Goal: Information Seeking & Learning: Check status

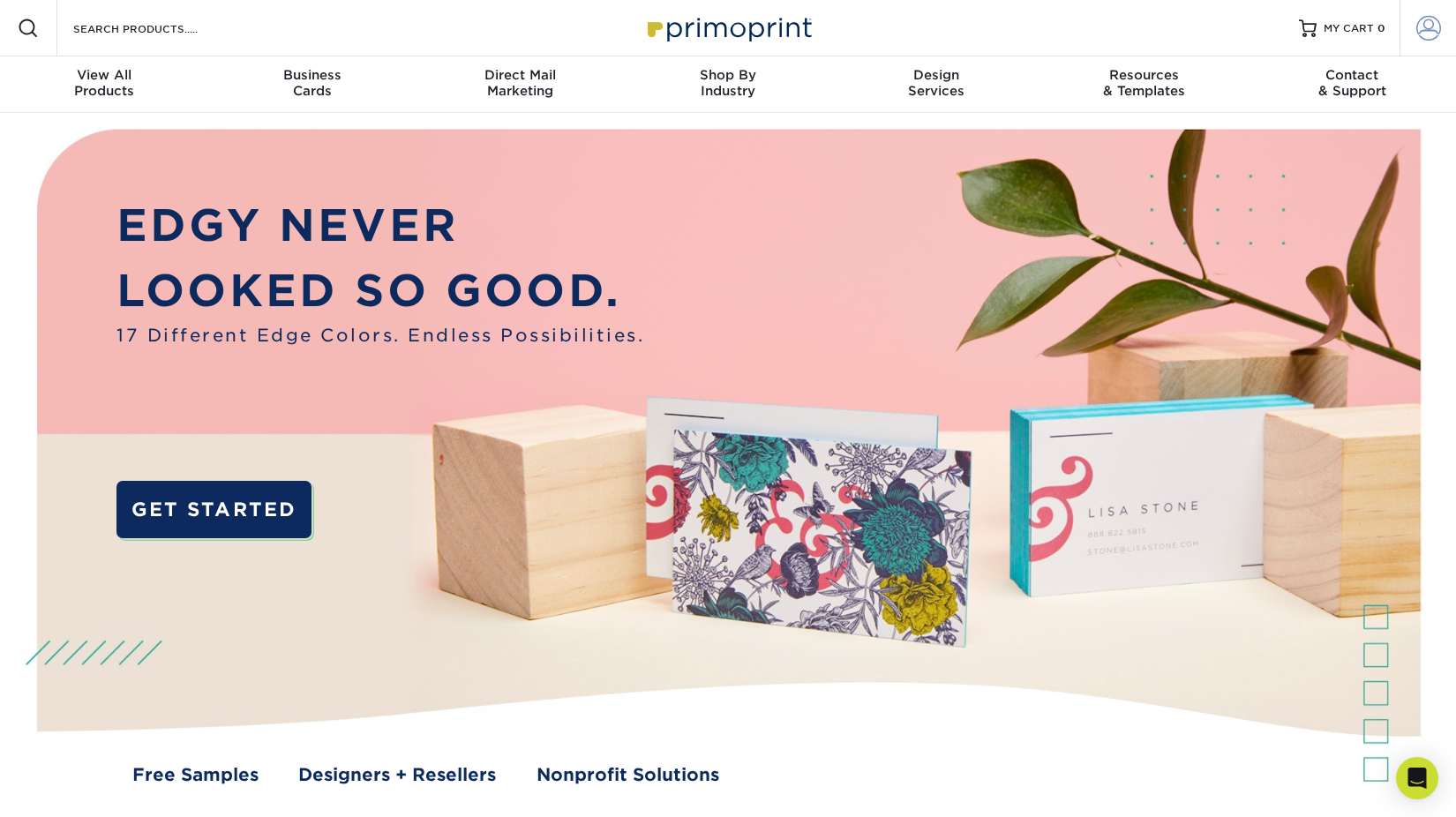
click at [1421, 16] on link "Account" at bounding box center [1428, 28] width 56 height 56
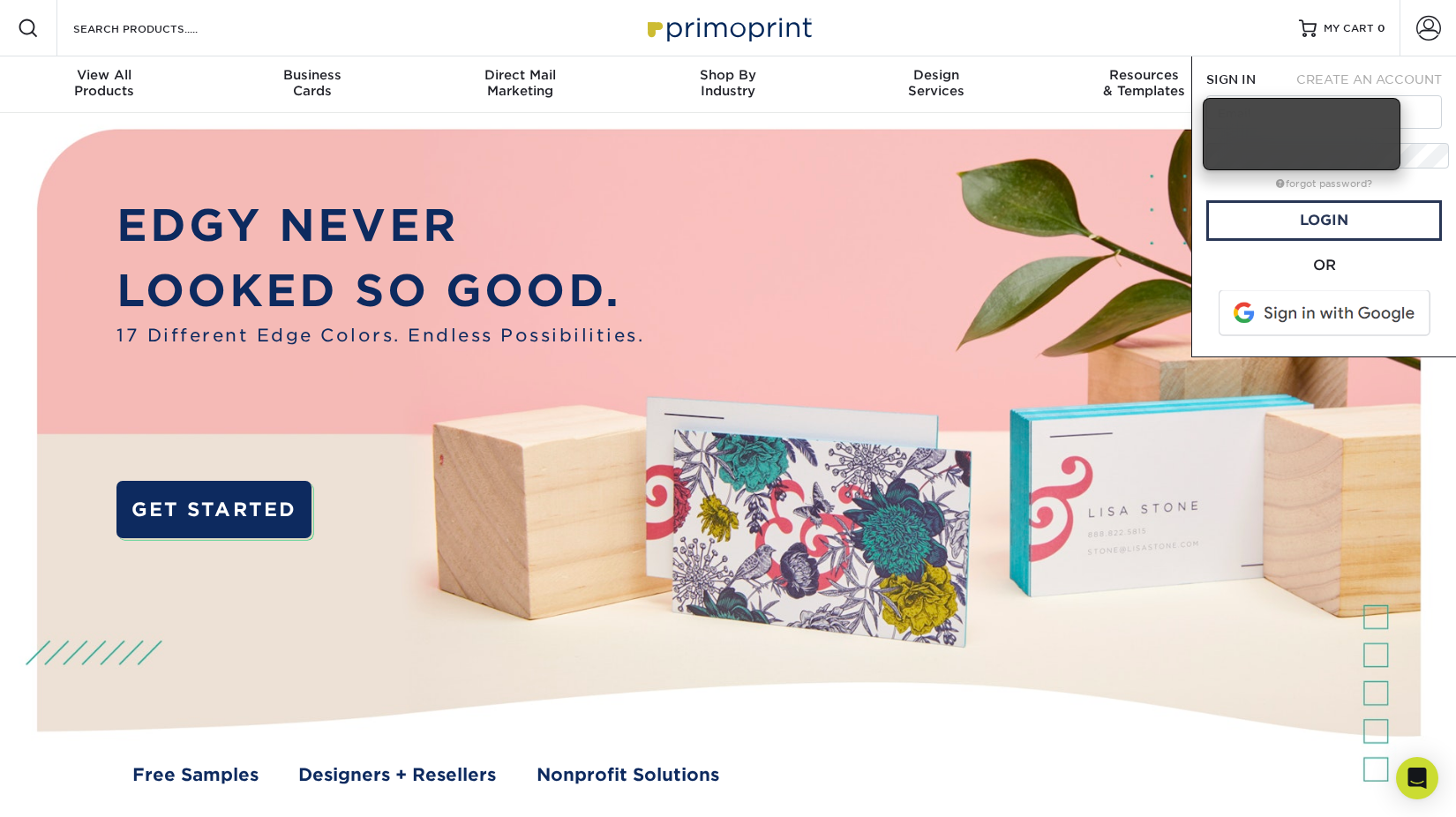
click at [1275, 290] on span at bounding box center [1325, 312] width 225 height 45
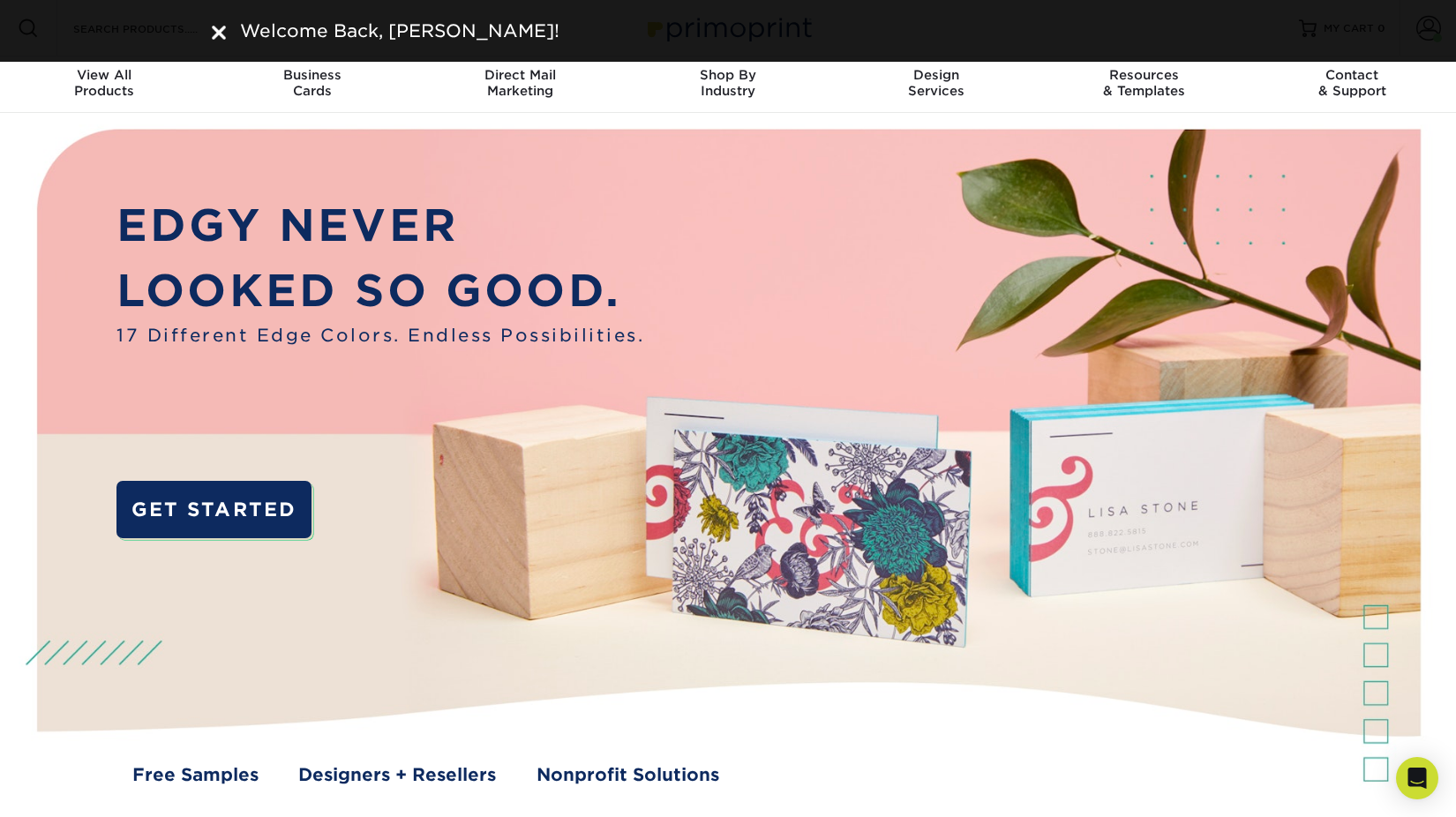
click at [220, 25] on img at bounding box center [219, 32] width 15 height 15
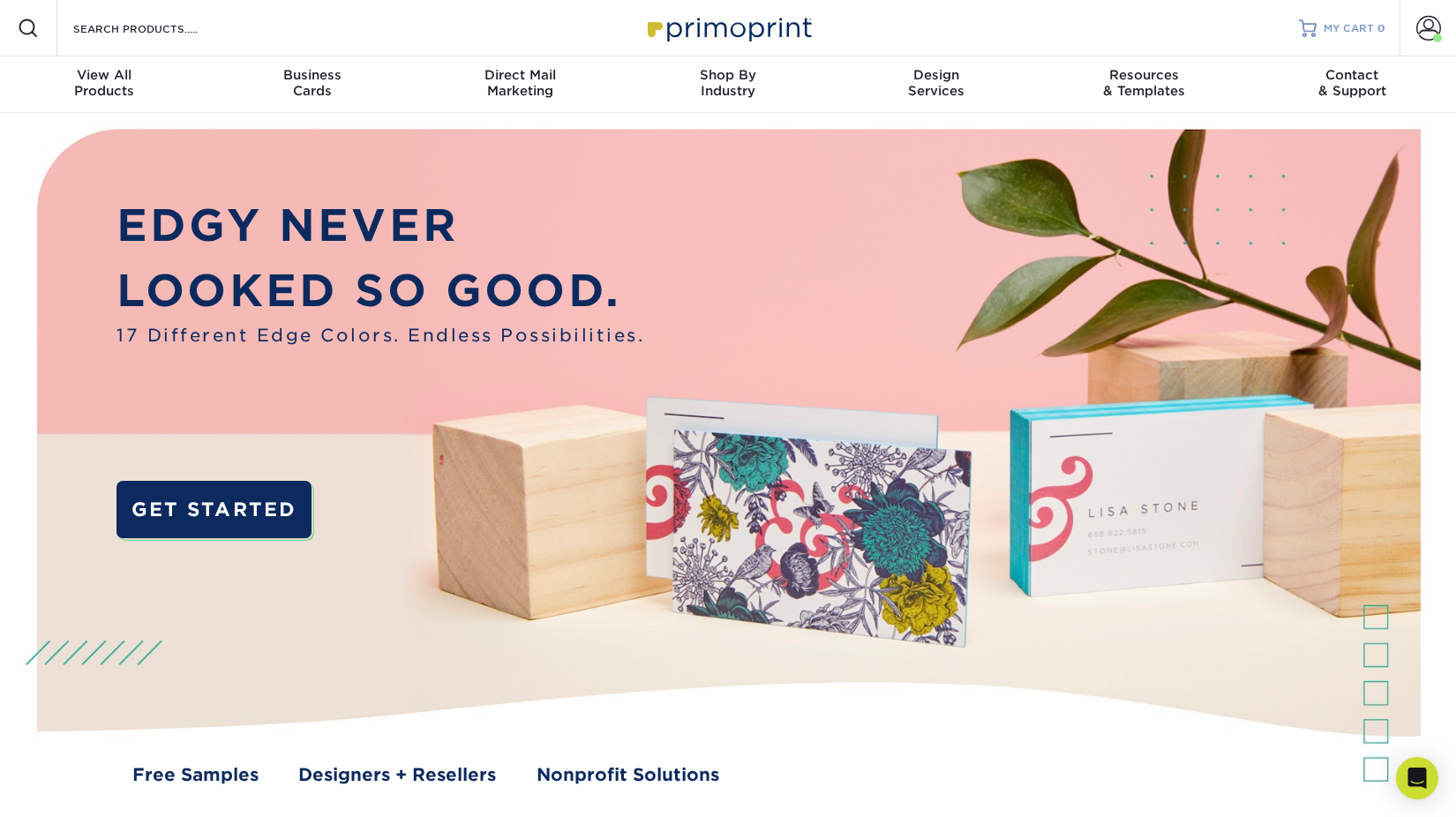
click at [1382, 10] on link "MY CART 0" at bounding box center [1342, 28] width 86 height 56
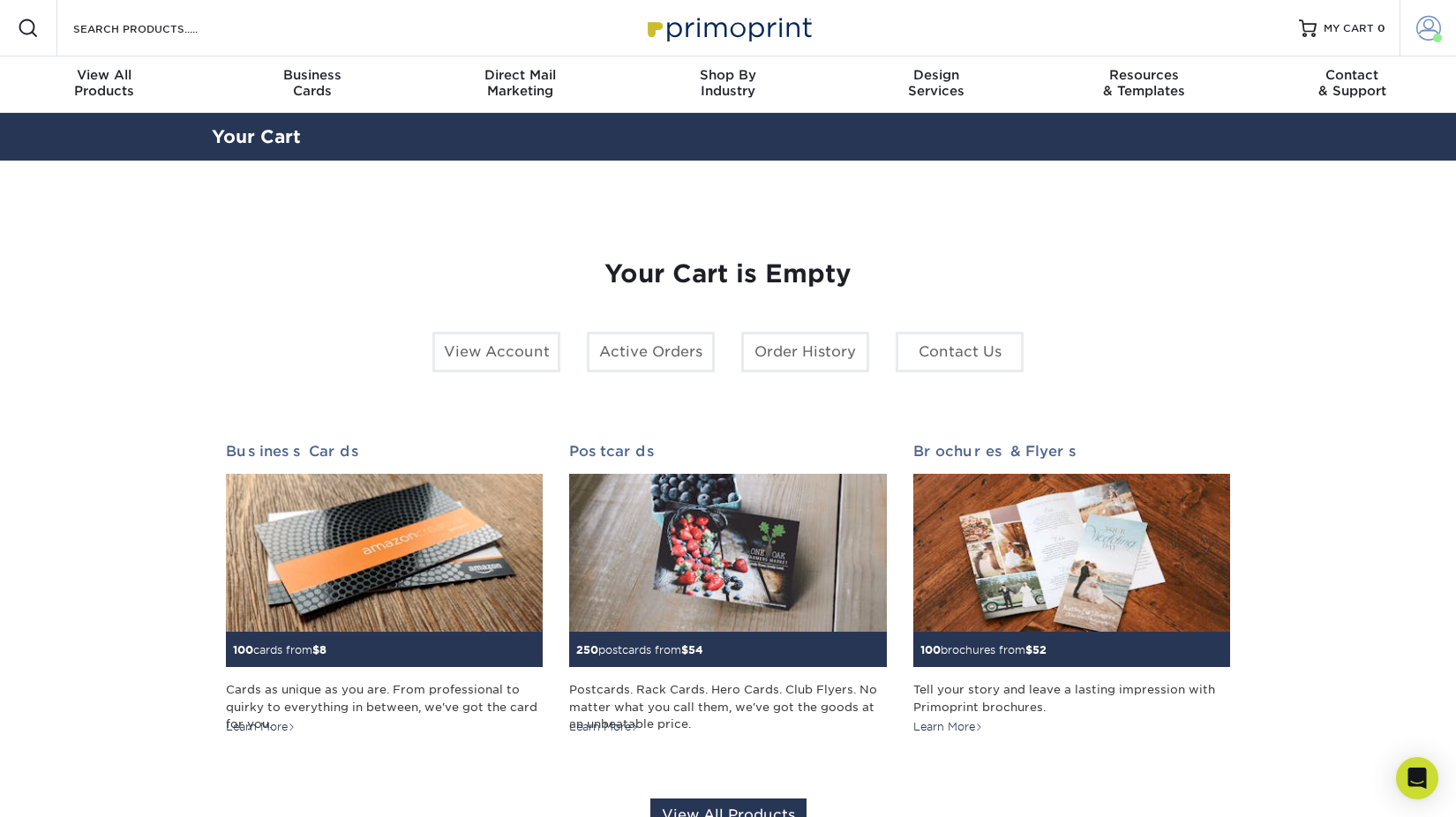
click at [1439, 20] on span at bounding box center [1429, 28] width 25 height 25
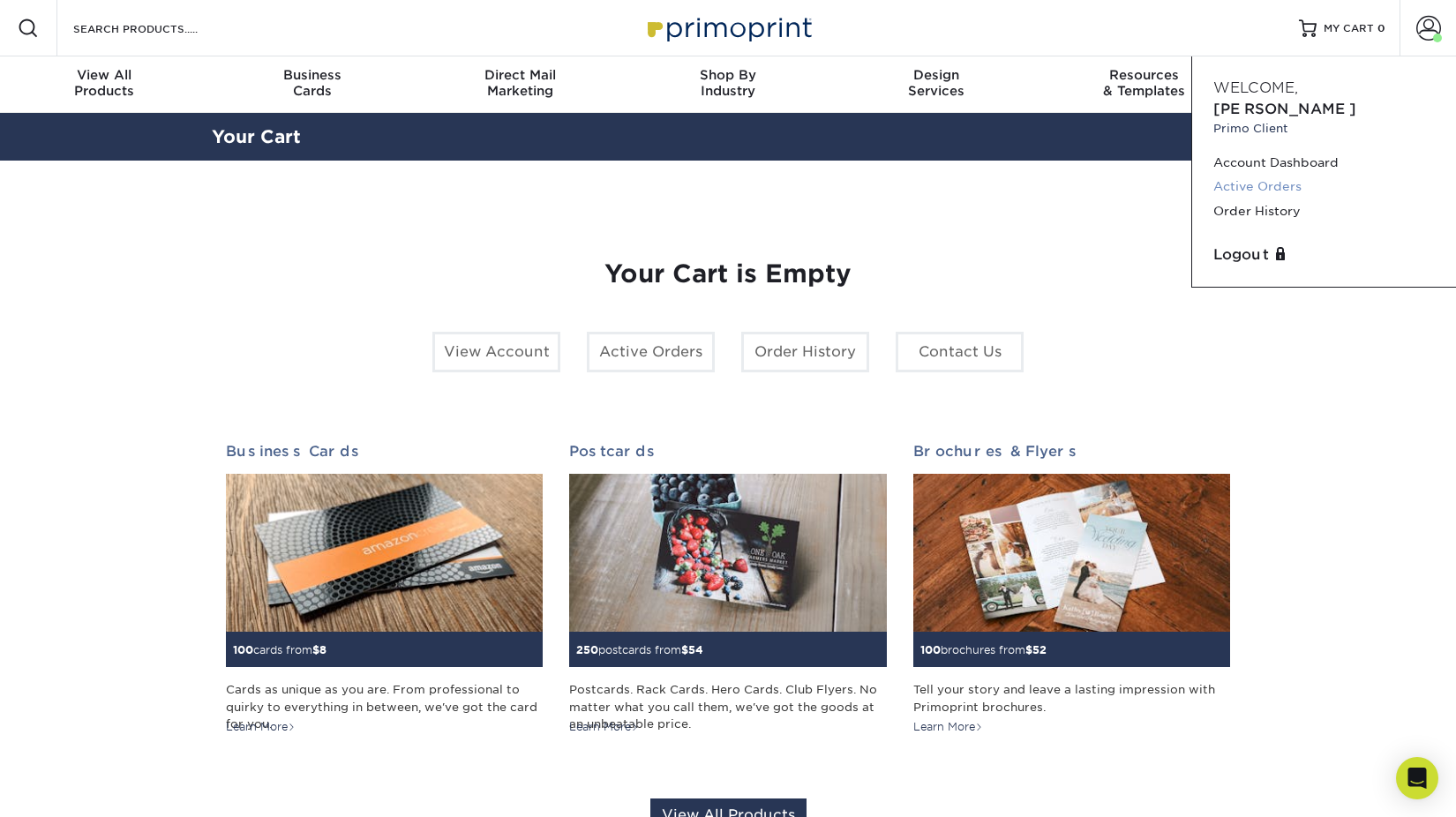
click at [1239, 175] on link "Active Orders" at bounding box center [1323, 187] width 222 height 24
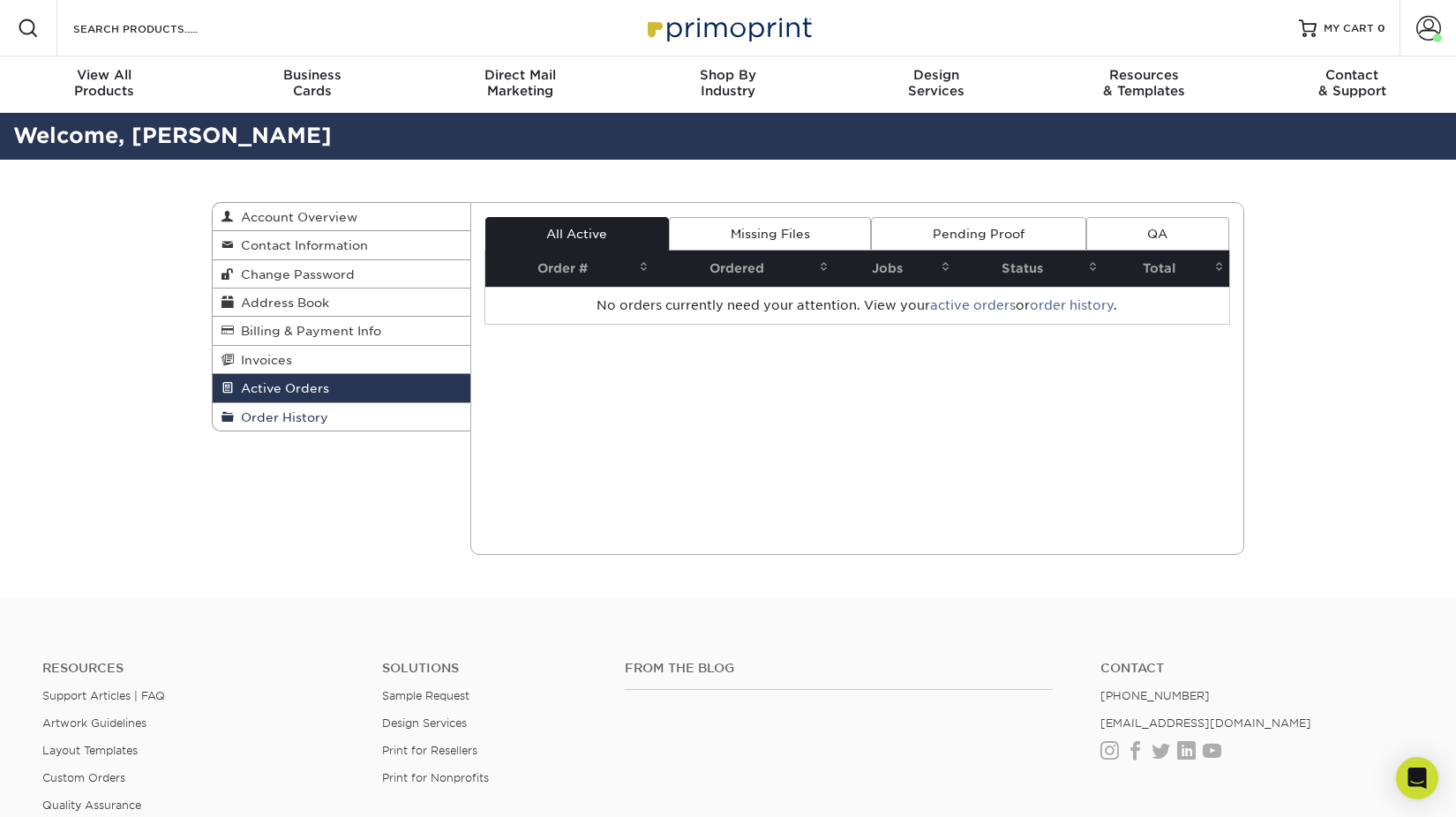
click at [285, 403] on link "Order History" at bounding box center [342, 417] width 257 height 27
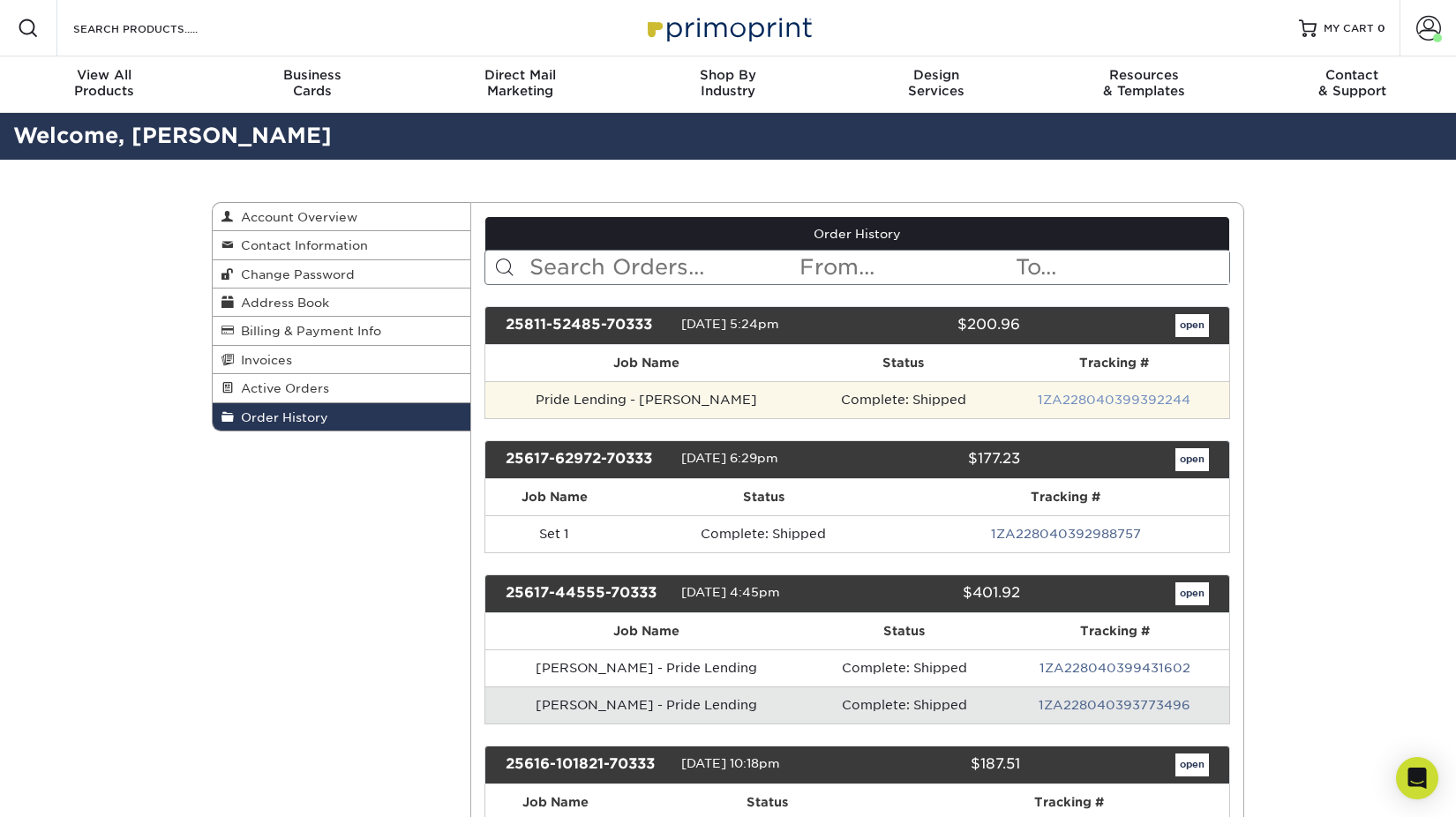
click at [1090, 393] on link "1ZA228040399392244" at bounding box center [1114, 399] width 153 height 15
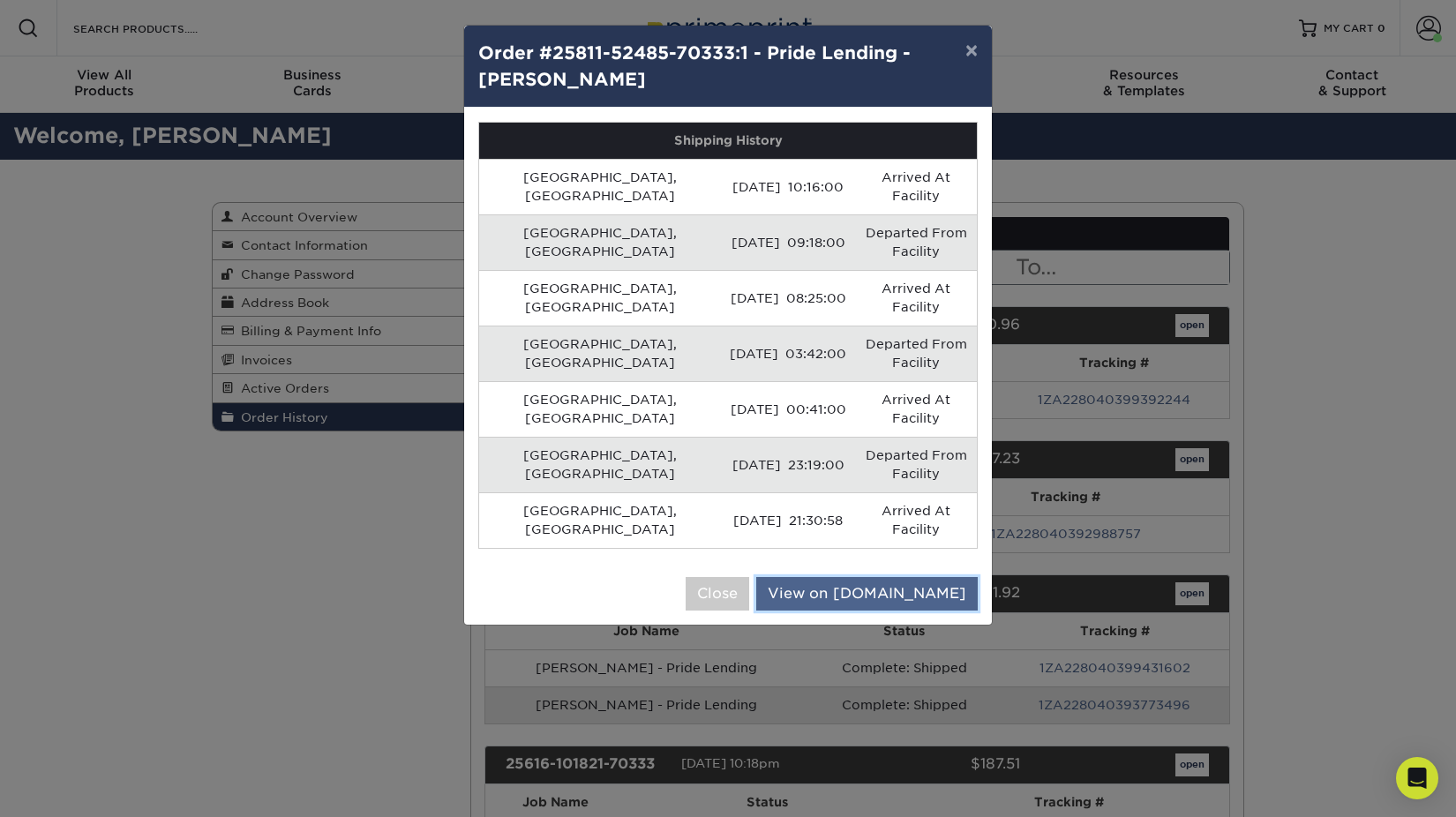
click at [903, 576] on link "View on UPS.com" at bounding box center [867, 593] width 222 height 34
click at [976, 37] on button "×" at bounding box center [971, 49] width 41 height 49
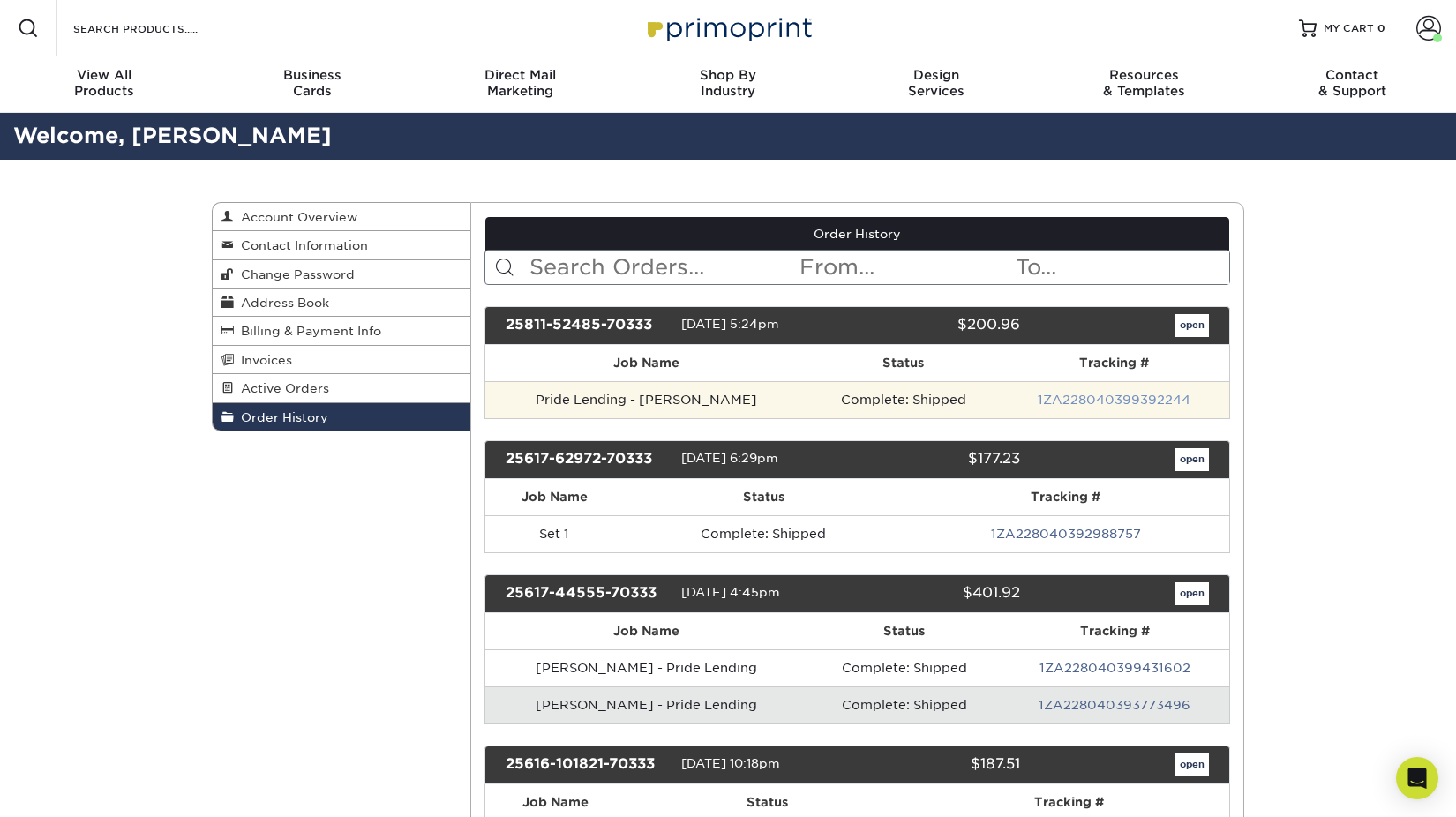
click at [1049, 393] on link "1ZA228040399392244" at bounding box center [1114, 399] width 153 height 15
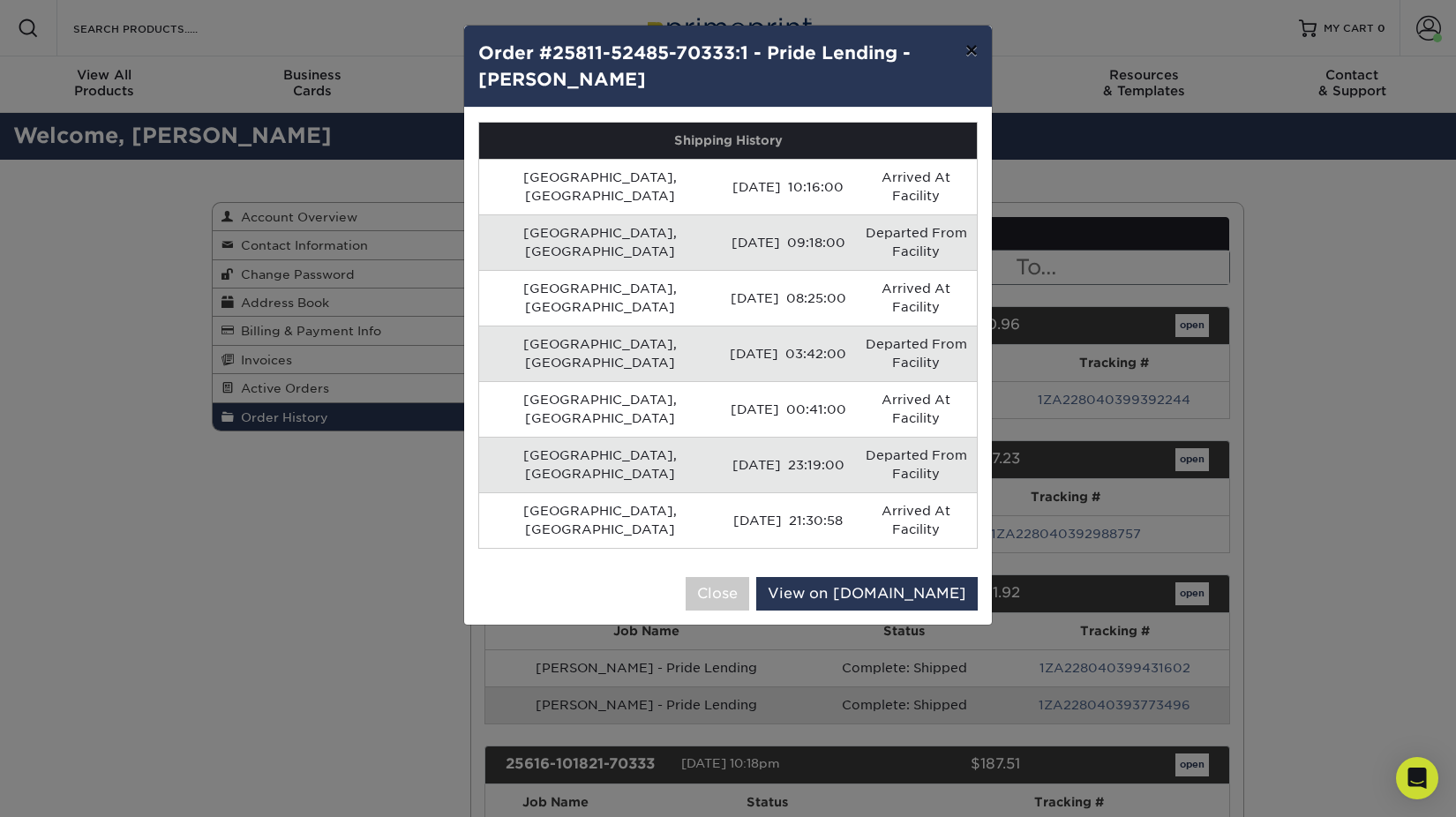
click at [971, 42] on button "×" at bounding box center [971, 49] width 41 height 49
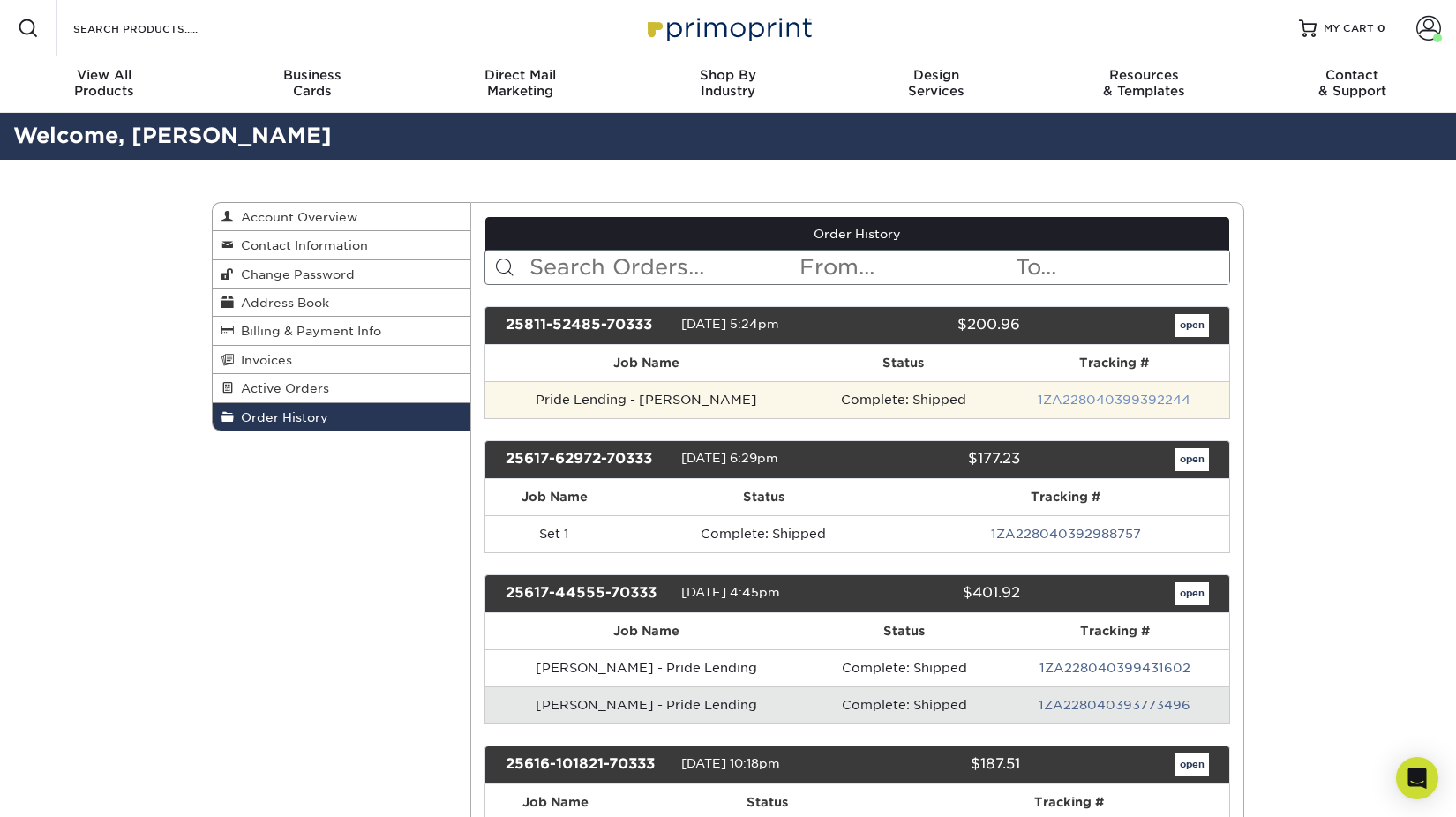
click at [1053, 393] on link "1ZA228040399392244" at bounding box center [1114, 399] width 153 height 15
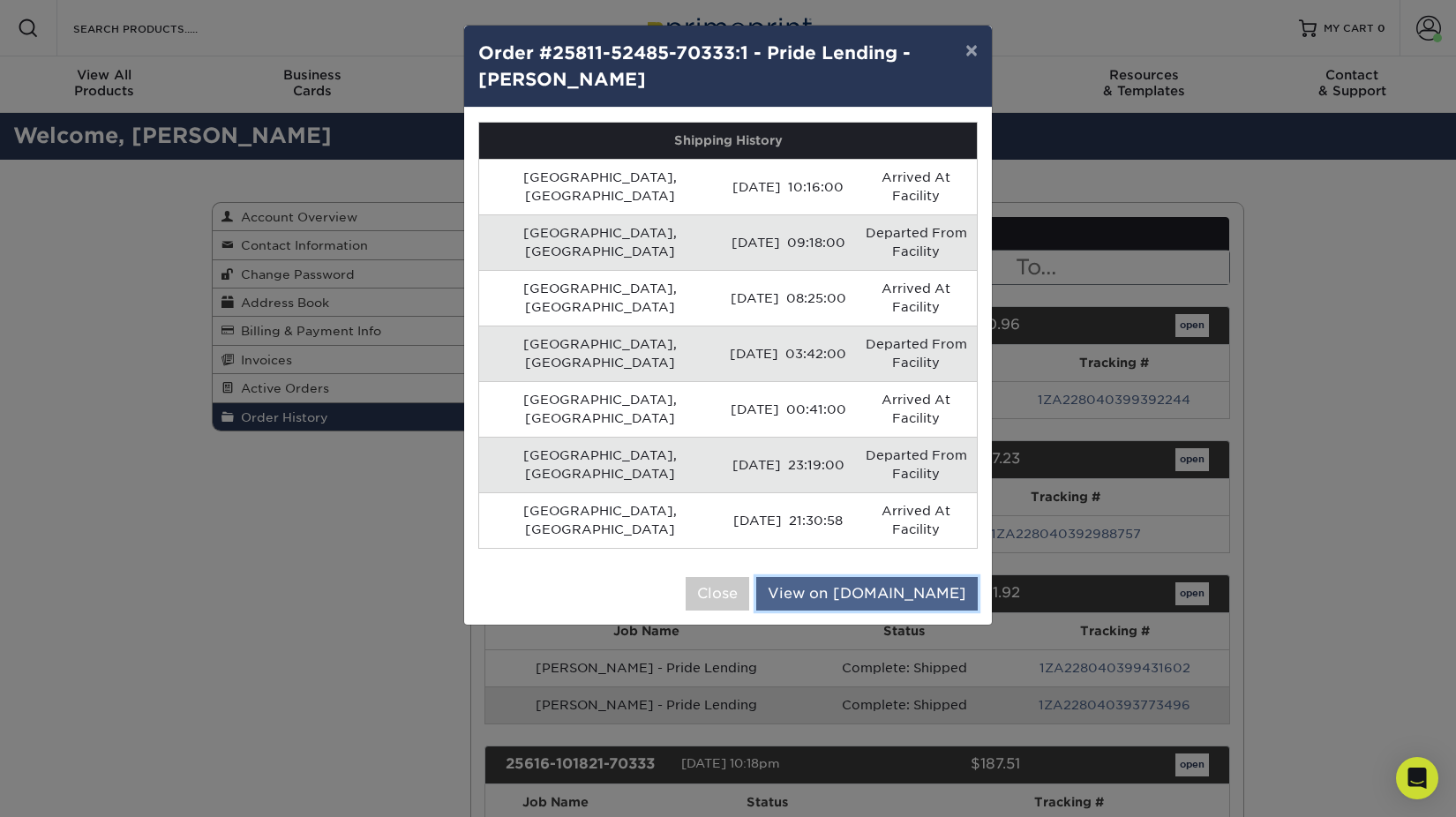
click at [902, 576] on link "View on UPS.com" at bounding box center [867, 593] width 222 height 34
click at [981, 46] on button "×" at bounding box center [971, 49] width 41 height 49
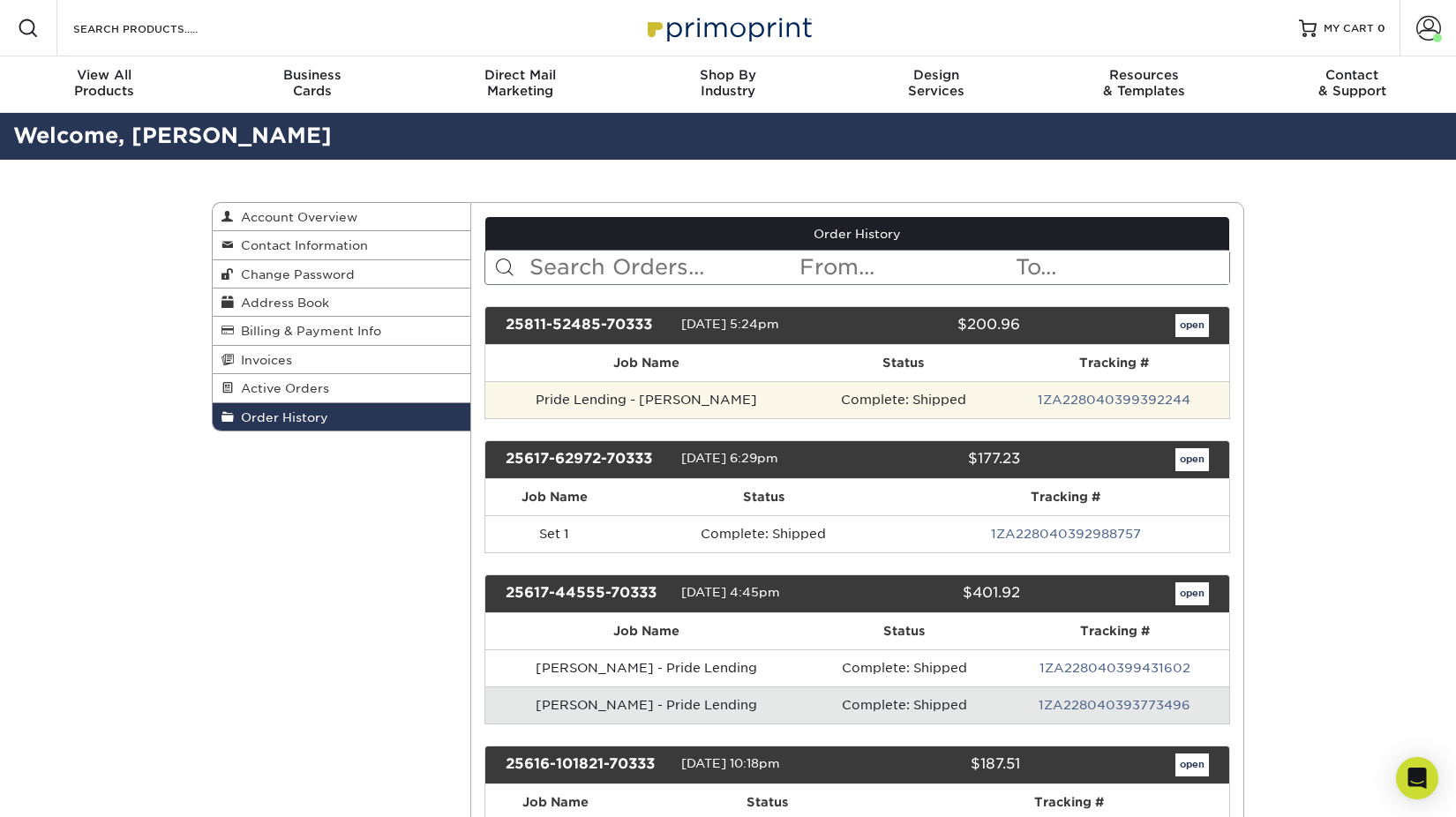
click at [1059, 381] on td "1ZA228040399392244" at bounding box center [1114, 399] width 229 height 37
click at [1058, 393] on link "1ZA228040399392244" at bounding box center [1114, 399] width 153 height 15
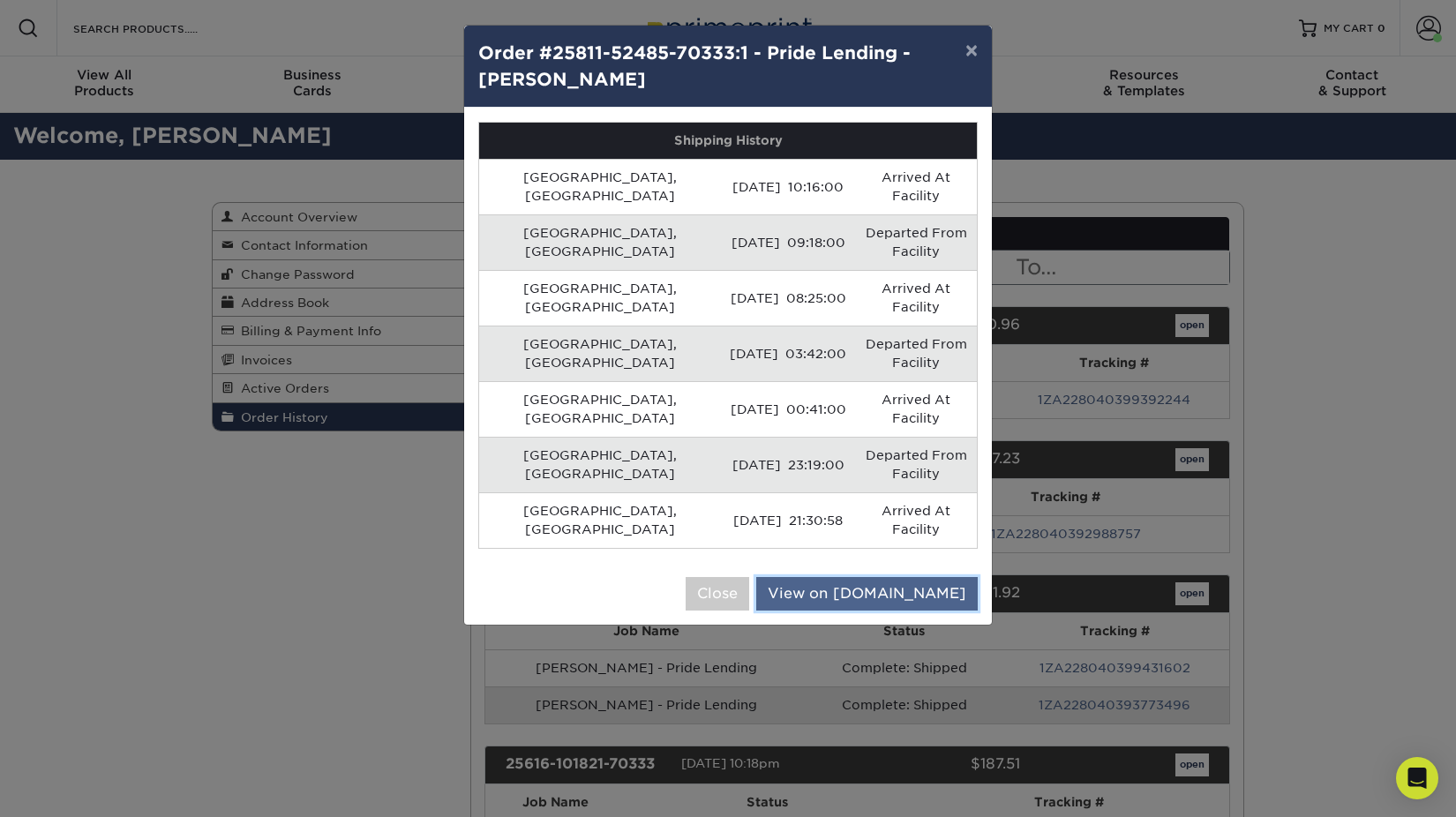
click at [905, 576] on link "View on UPS.com" at bounding box center [867, 593] width 222 height 34
click at [978, 40] on button "×" at bounding box center [971, 49] width 41 height 49
